Goal: Find specific page/section: Find specific page/section

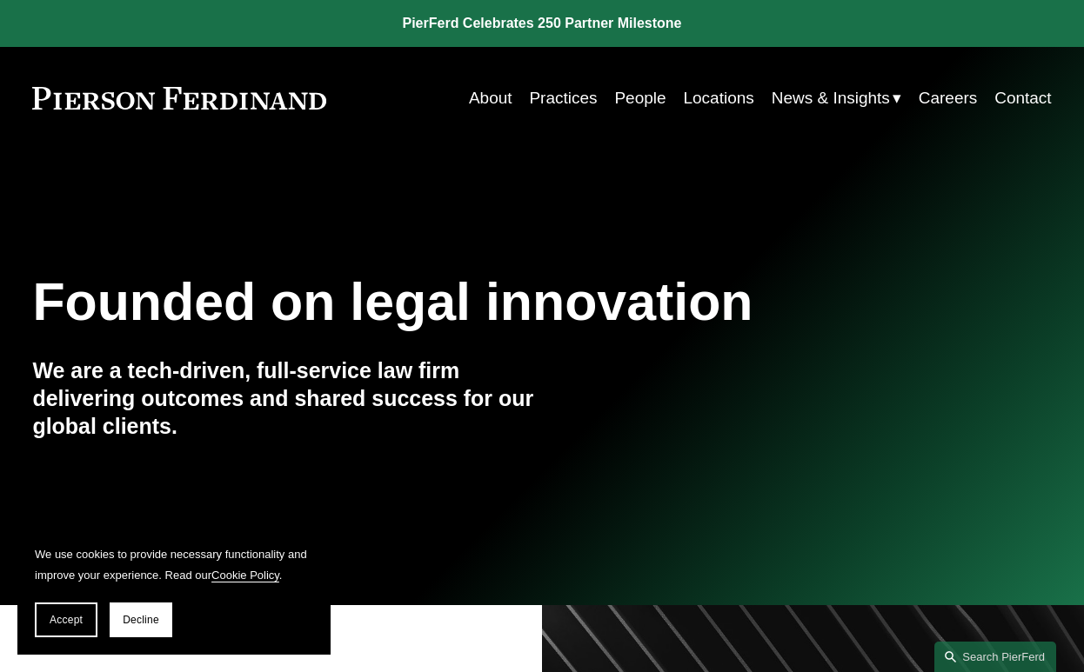
click at [735, 99] on link "Locations" at bounding box center [719, 98] width 70 height 33
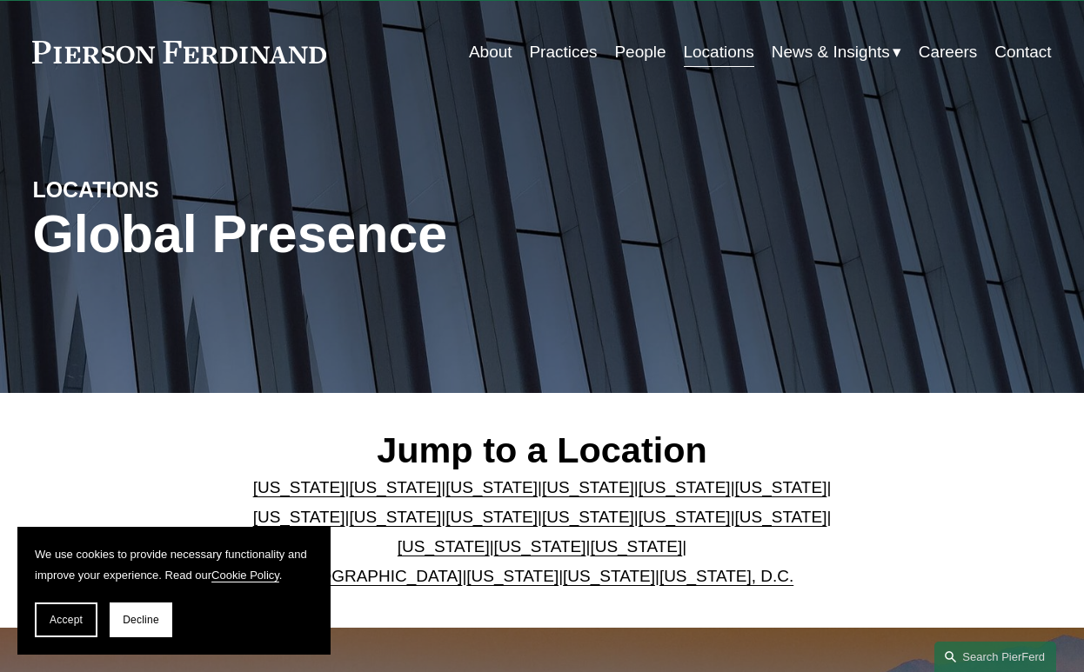
scroll to position [50, 0]
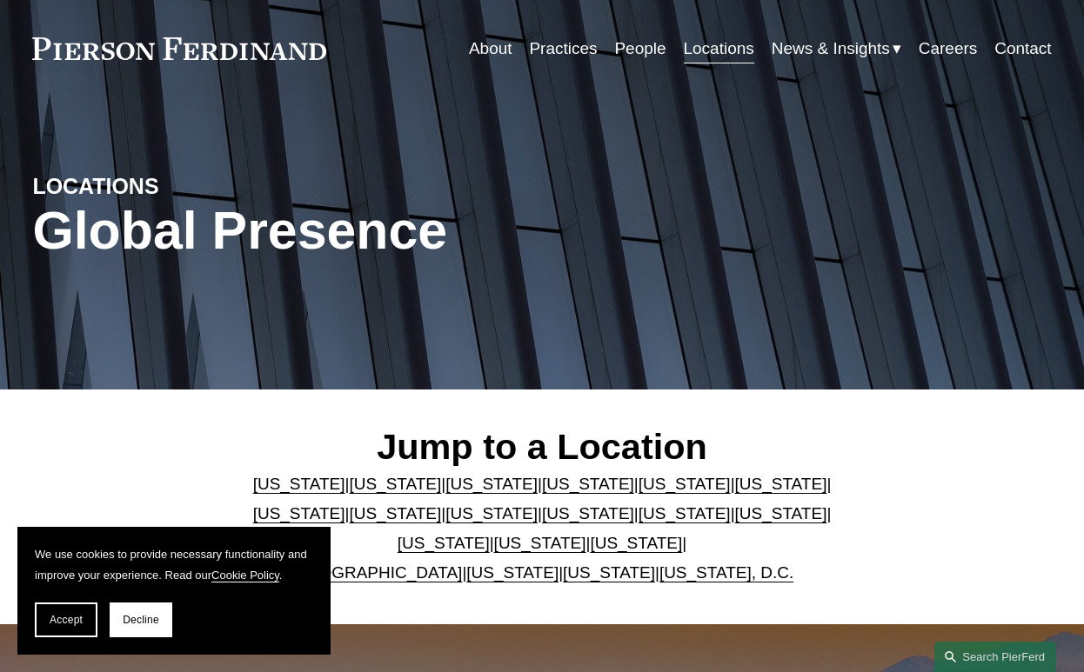
drag, startPoint x: 155, startPoint y: 623, endPoint x: 201, endPoint y: 600, distance: 51.3
click at [155, 623] on span "Decline" at bounding box center [141, 620] width 37 height 12
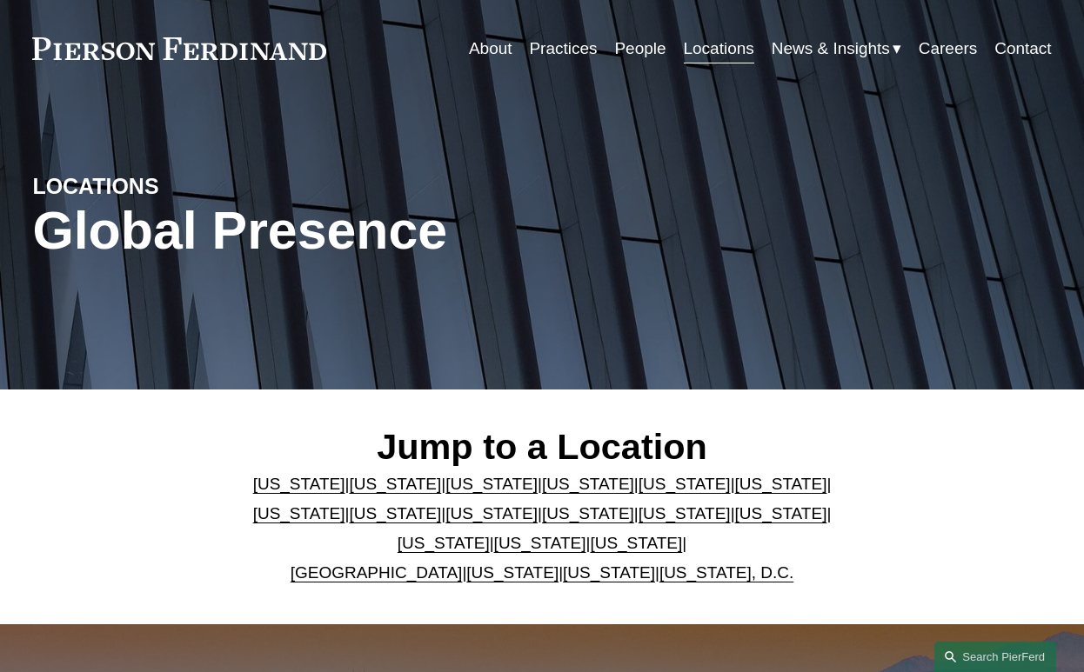
click at [494, 544] on link "[US_STATE]" at bounding box center [540, 543] width 92 height 18
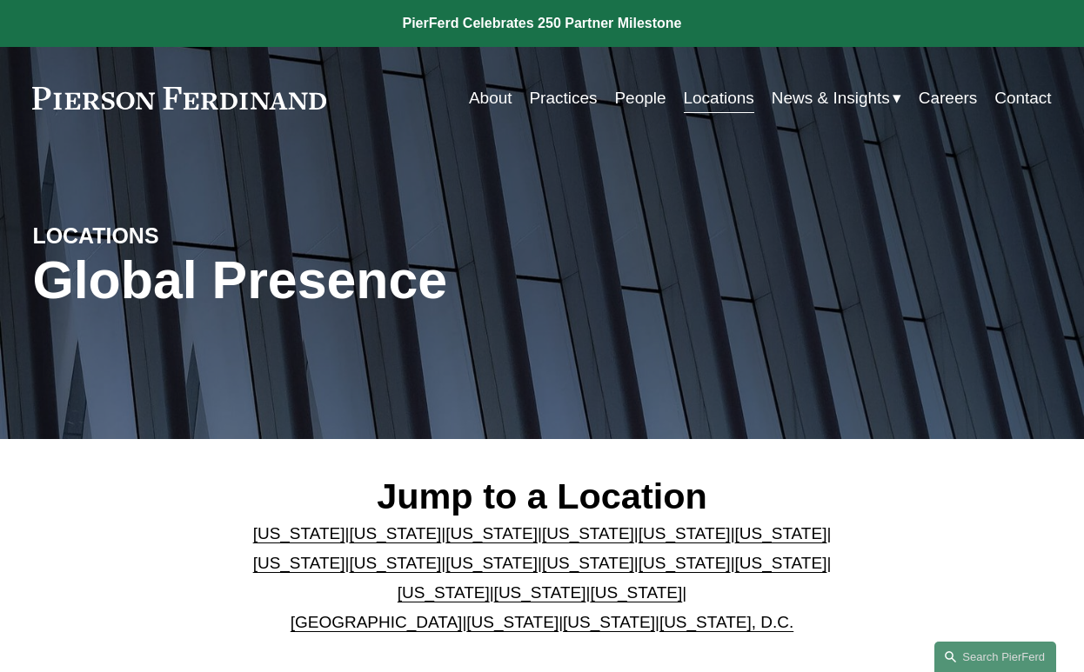
click at [638, 102] on link "People" at bounding box center [639, 98] width 51 height 33
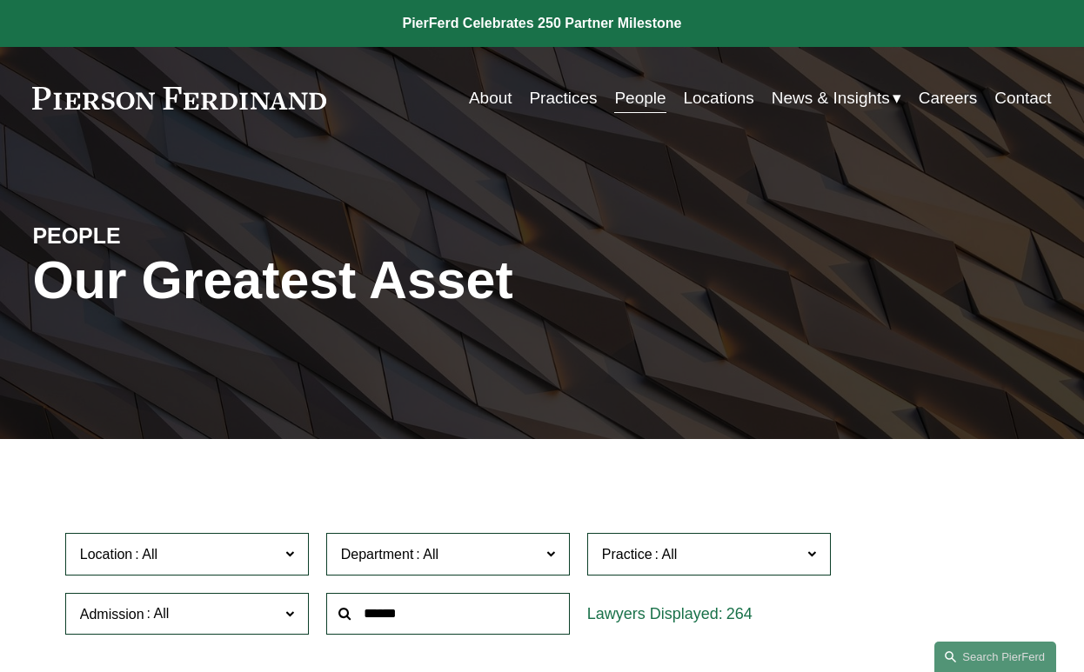
scroll to position [118, 0]
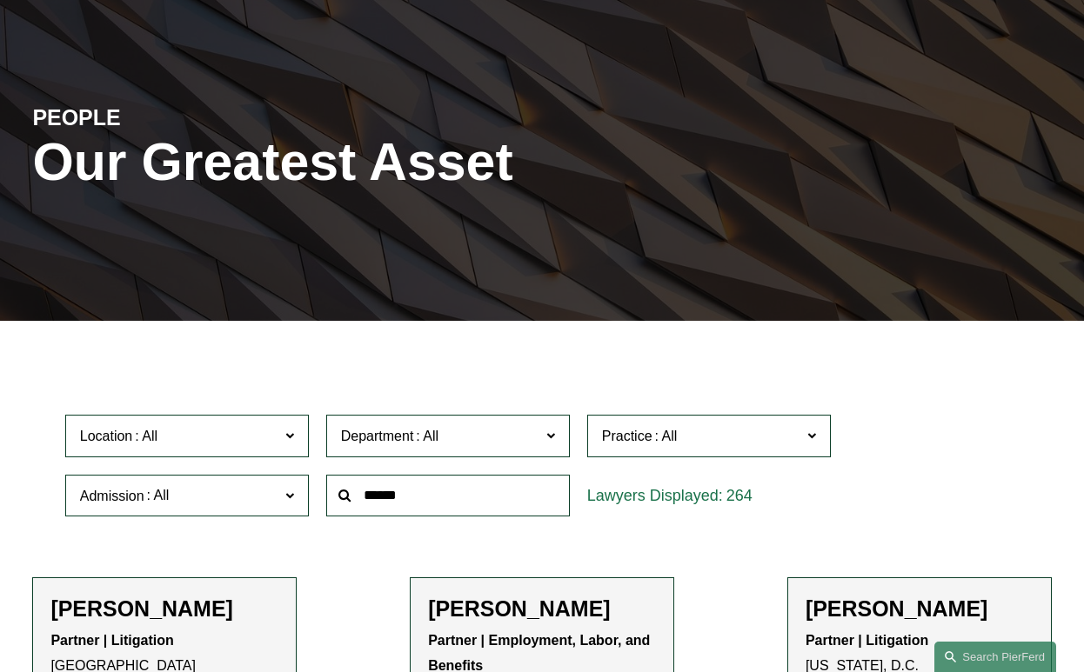
click at [433, 498] on input "text" at bounding box center [448, 496] width 244 height 43
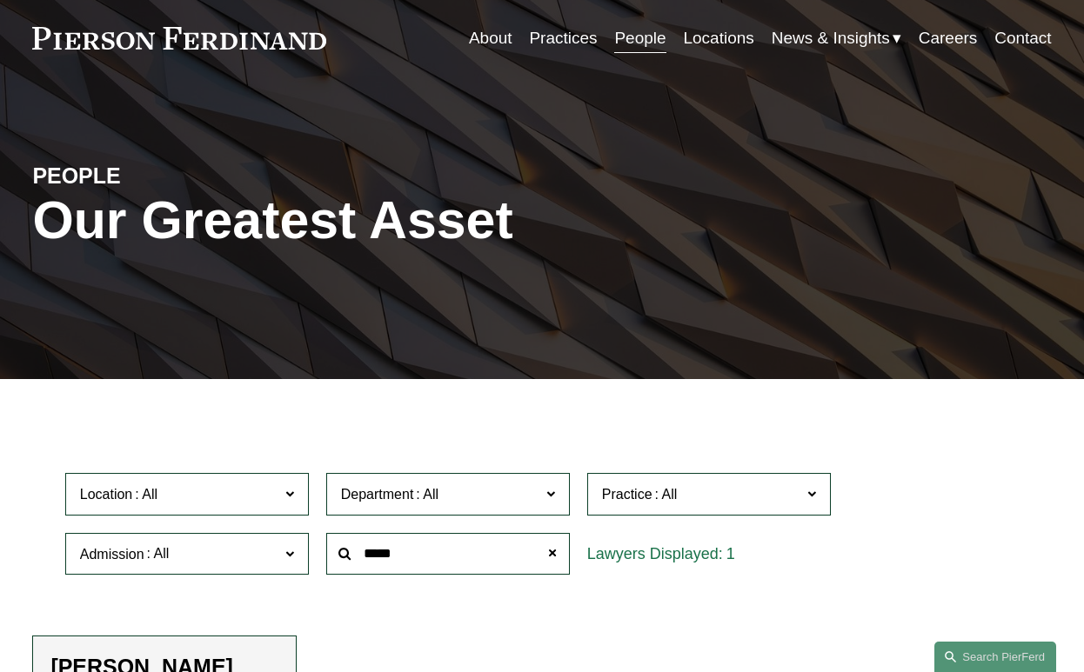
scroll to position [0, 0]
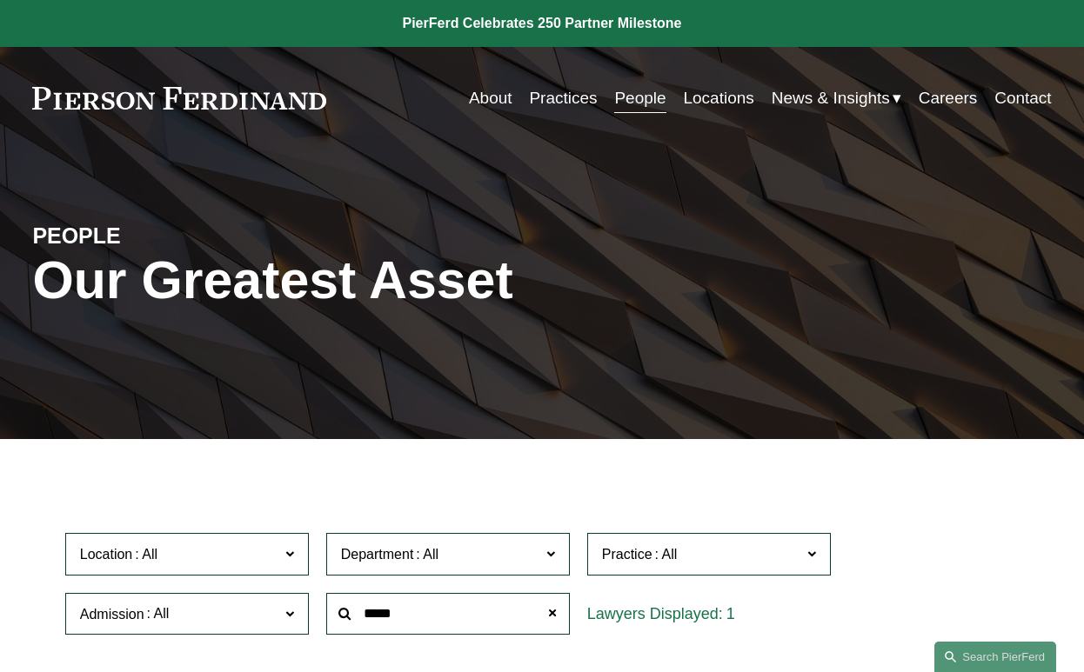
drag, startPoint x: 328, startPoint y: 98, endPoint x: 196, endPoint y: 93, distance: 132.3
click at [201, 93] on div "About Practices People Locations News & Insights News" at bounding box center [541, 98] width 1019 height 33
type input "*****"
